Goal: Information Seeking & Learning: Learn about a topic

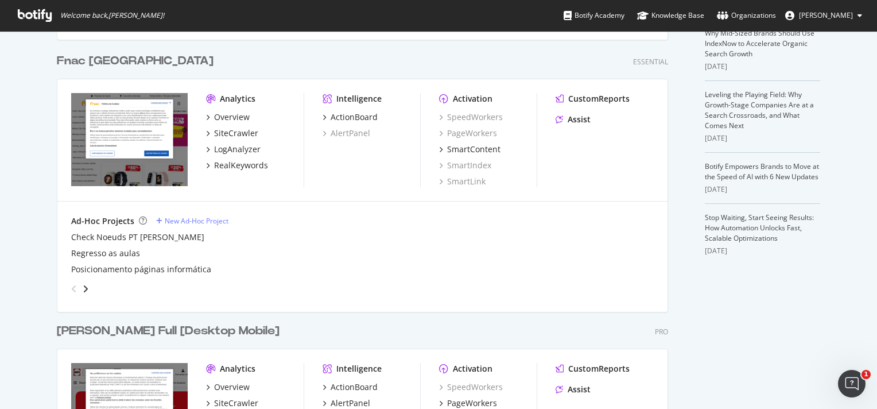
scroll to position [282, 0]
click at [215, 165] on div "RealKeywords" at bounding box center [241, 165] width 54 height 11
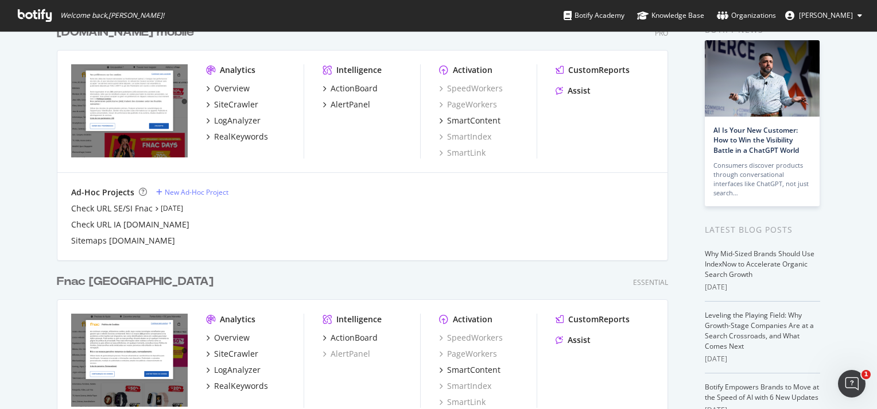
scroll to position [61, 0]
click at [235, 137] on div "RealKeywords" at bounding box center [241, 136] width 54 height 11
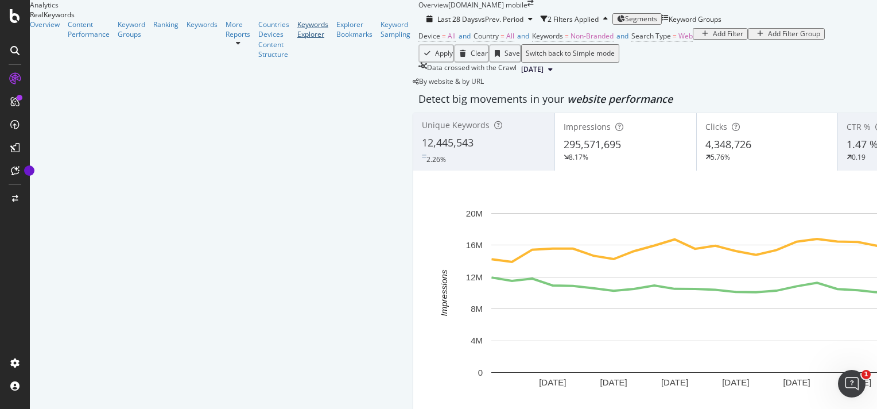
click at [297, 39] on div "Keywords Explorer" at bounding box center [312, 30] width 31 height 20
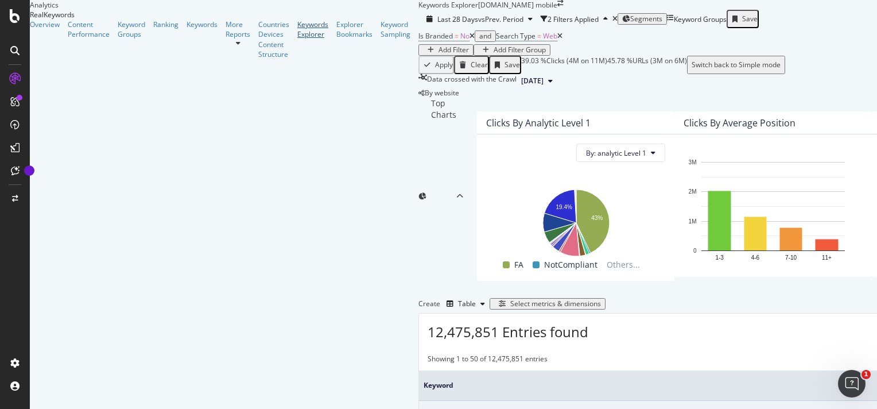
scroll to position [9, 0]
click at [630, 24] on span "Segments" at bounding box center [646, 19] width 32 height 10
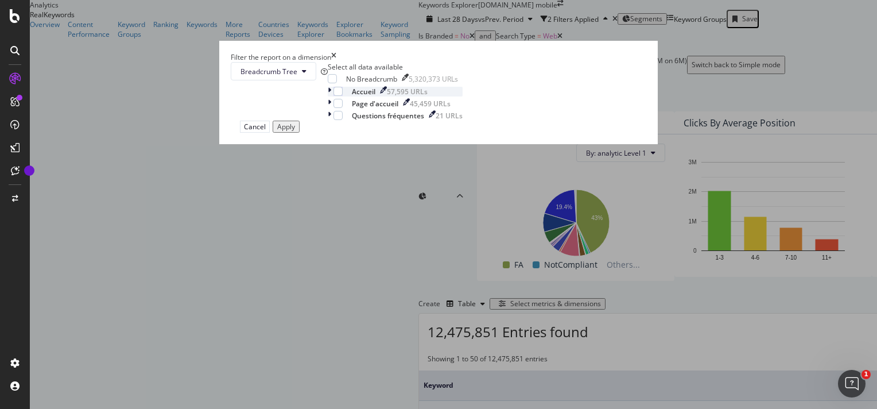
click at [331, 96] on icon "modal" at bounding box center [329, 92] width 3 height 10
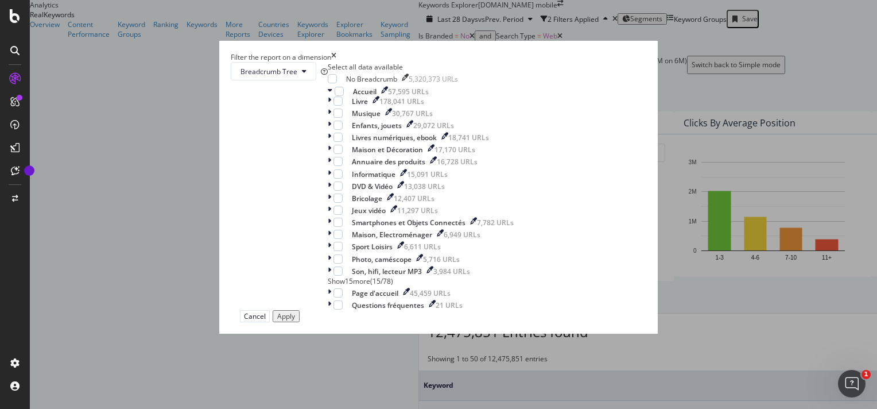
click at [234, 193] on div "Filter the report on a dimension Breadcrumb Tree Select all data available No B…" at bounding box center [438, 204] width 877 height 409
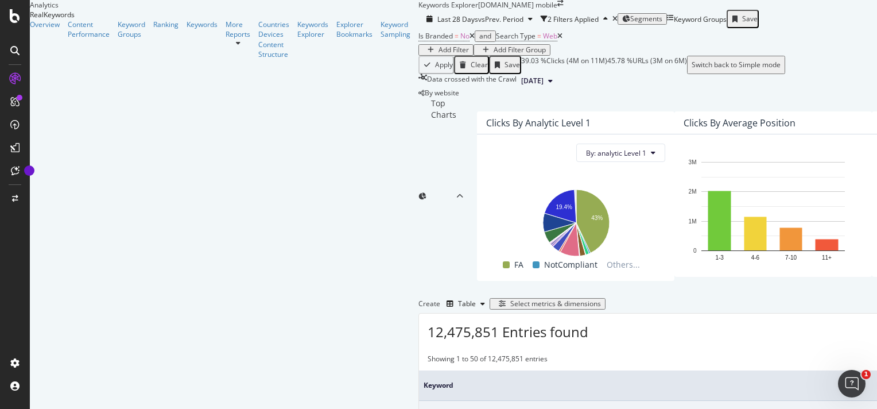
scroll to position [188, 0]
click at [601, 300] on div "Select metrics & dimensions" at bounding box center [555, 304] width 91 height 8
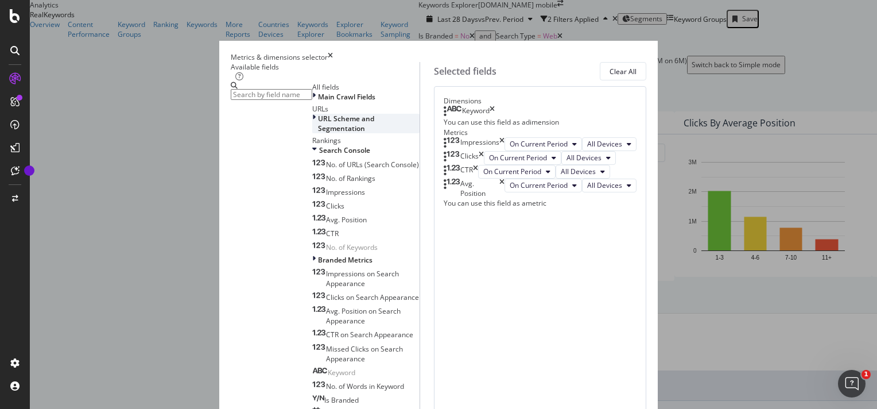
click at [326, 133] on div "URL Scheme and Segmentation" at bounding box center [365, 124] width 107 height 20
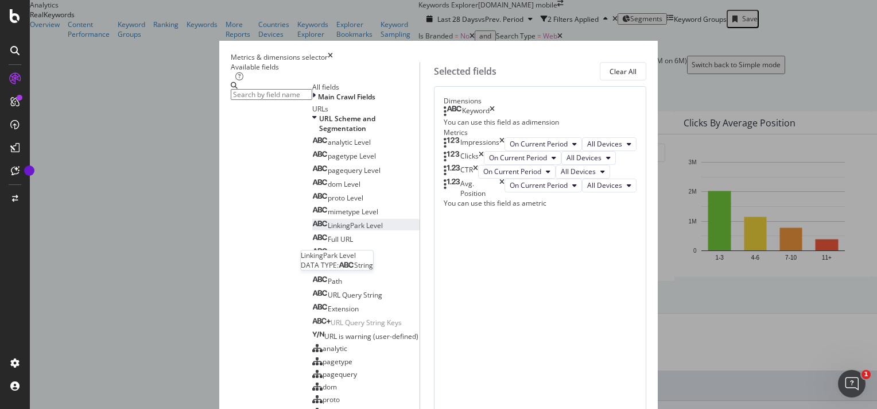
scroll to position [11, 0]
click at [328, 147] on span "analytic Level" at bounding box center [349, 142] width 43 height 10
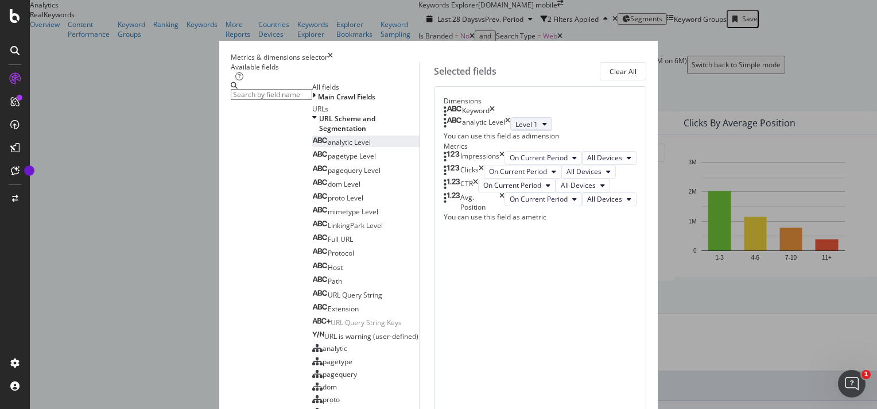
click at [542, 127] on icon "modal" at bounding box center [544, 123] width 5 height 7
click at [563, 141] on div "Keyword analytic Level Level 1 You can use this field as a dimension" at bounding box center [540, 123] width 193 height 35
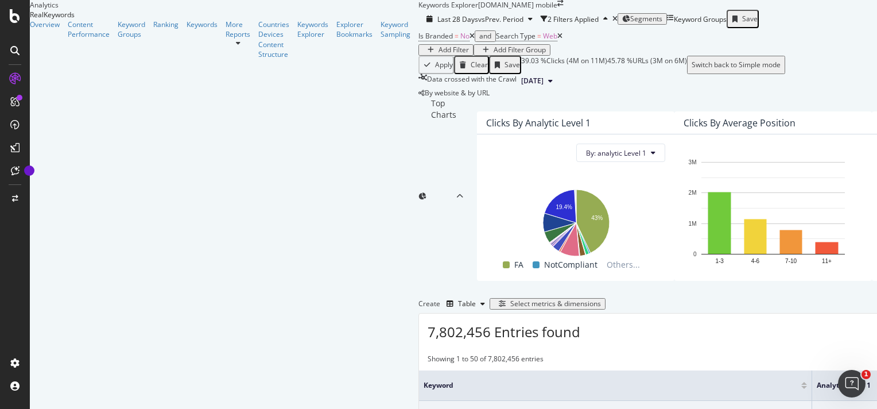
scroll to position [297, 0]
click at [601, 300] on div "Select metrics & dimensions" at bounding box center [555, 304] width 91 height 8
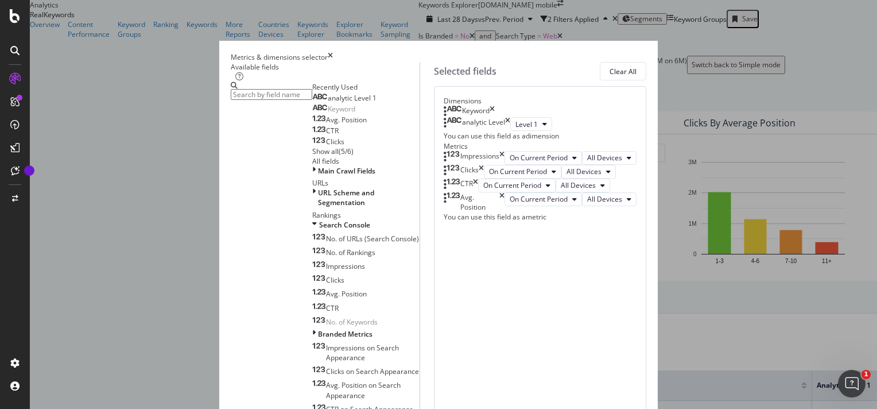
click at [495, 117] on icon "times" at bounding box center [491, 111] width 5 height 11
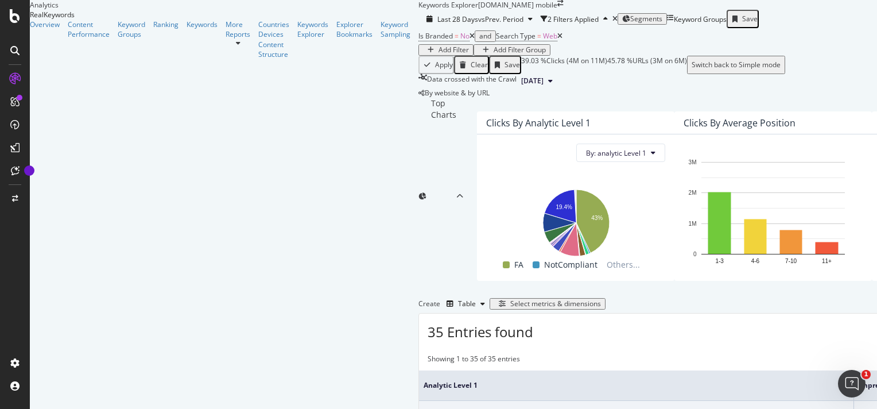
scroll to position [643, 0]
drag, startPoint x: 186, startPoint y: 277, endPoint x: 147, endPoint y: 275, distance: 39.1
copy div "Oeuvre"
